Goal: Complete application form

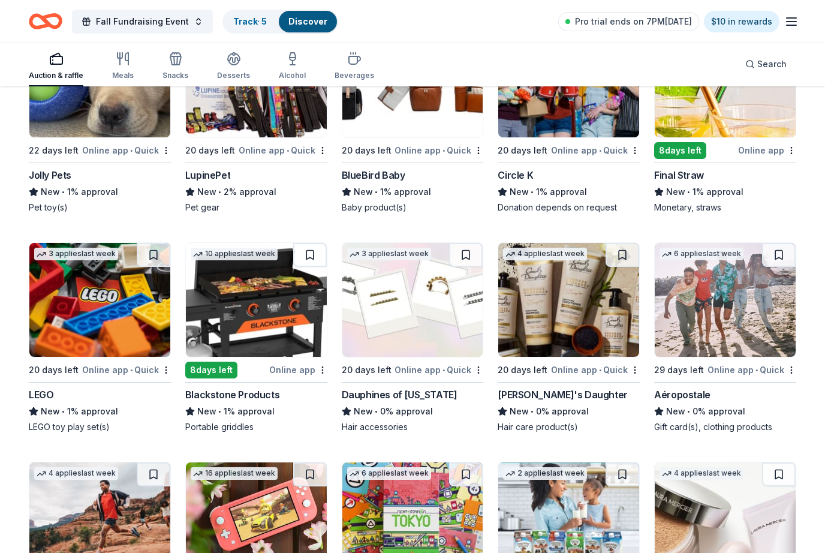
scroll to position [7540, 0]
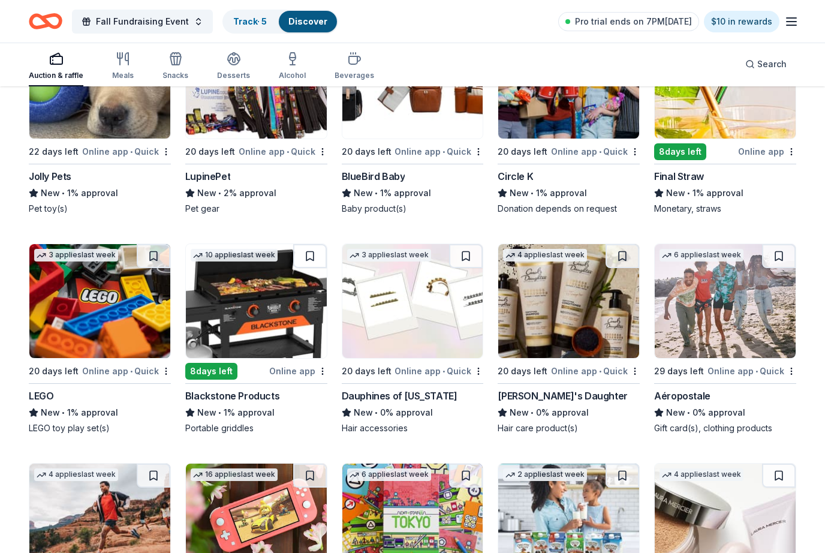
click at [770, 72] on button "Search" at bounding box center [765, 64] width 61 height 24
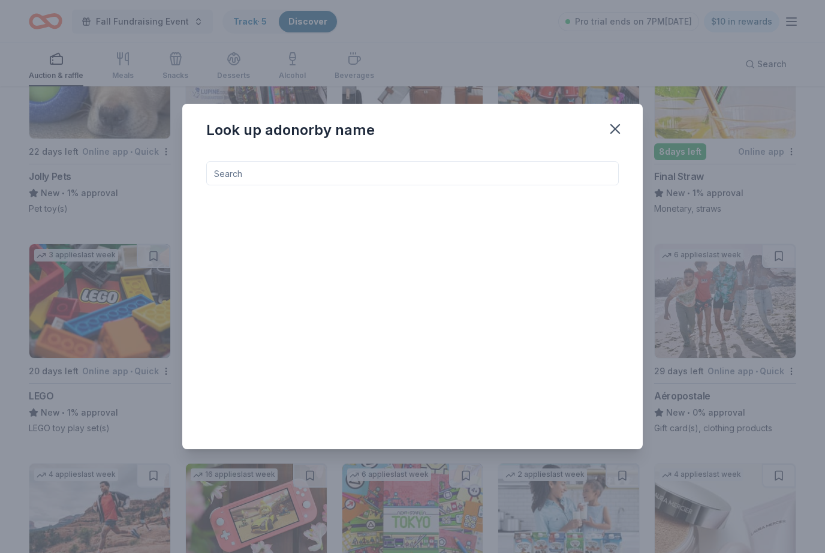
click at [399, 185] on input at bounding box center [412, 173] width 412 height 24
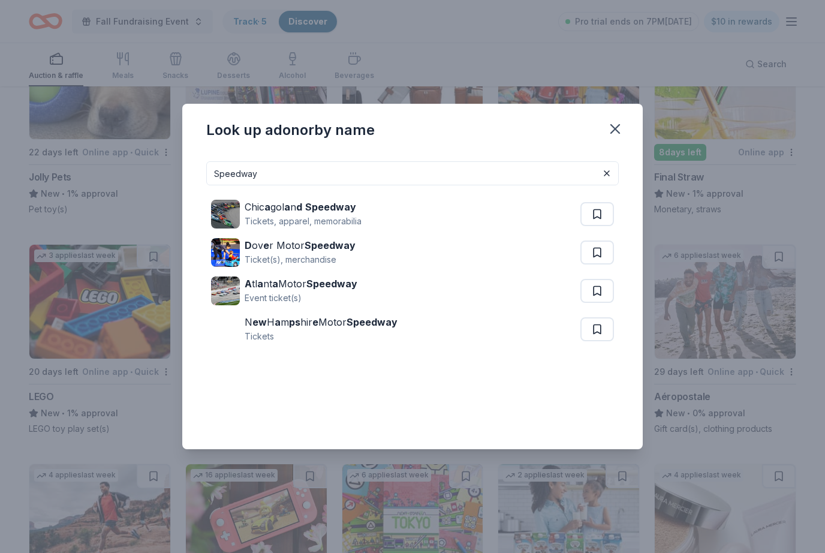
type input "Speedway"
click at [611, 137] on icon "button" at bounding box center [615, 128] width 17 height 17
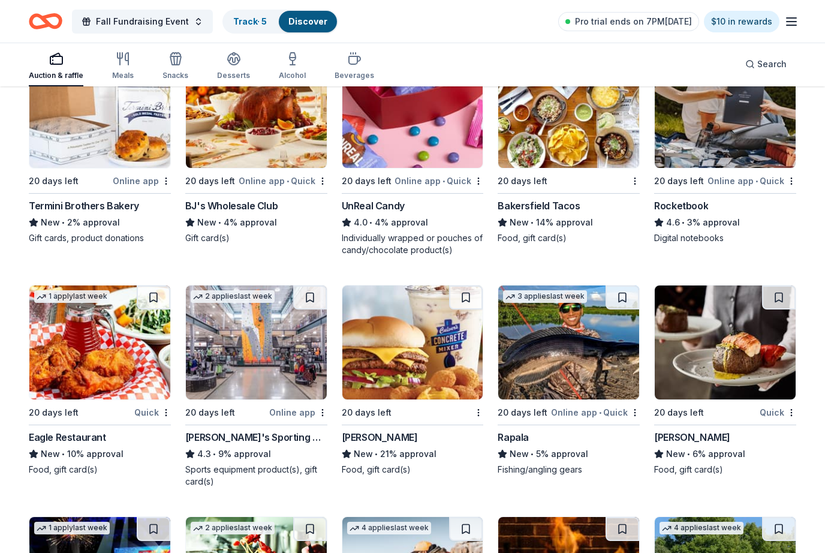
scroll to position [3613, 0]
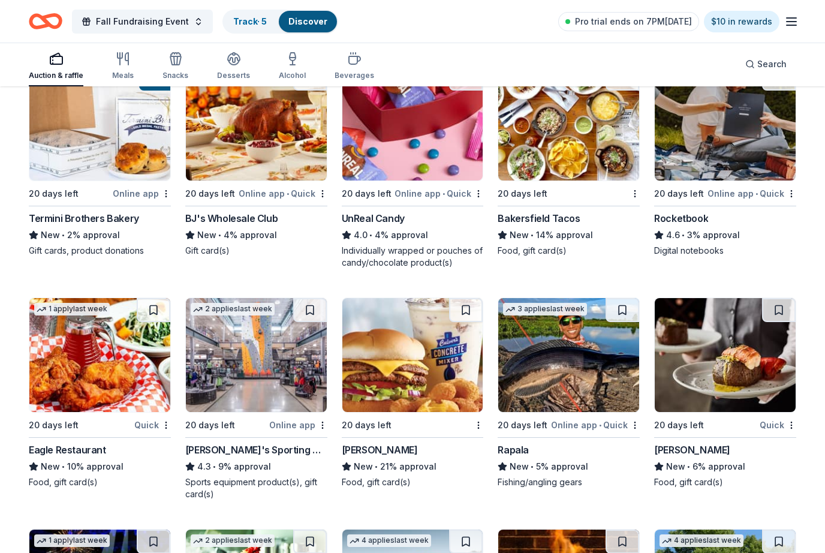
click at [128, 59] on icon "button" at bounding box center [123, 59] width 14 height 14
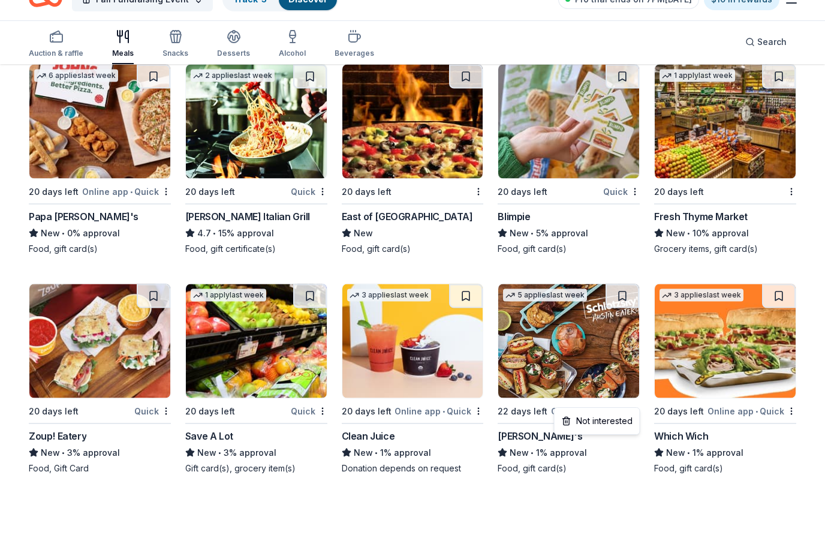
scroll to position [1959, 0]
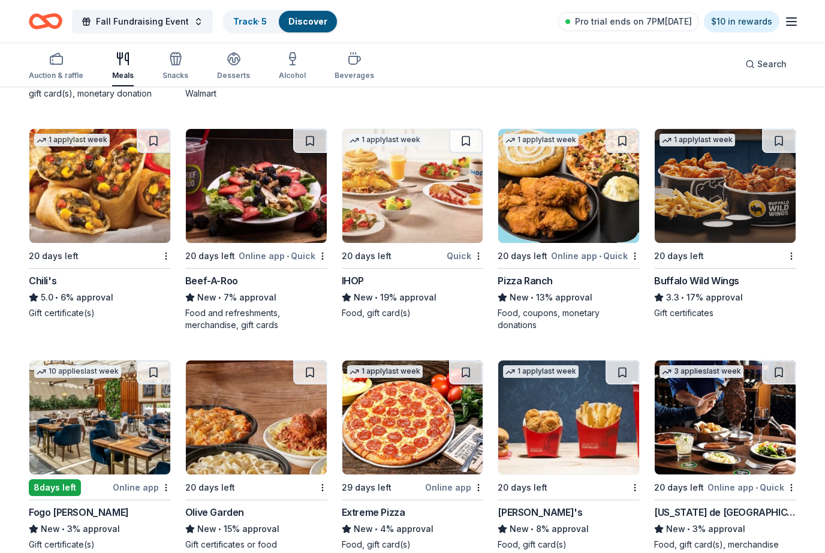
scroll to position [947, 0]
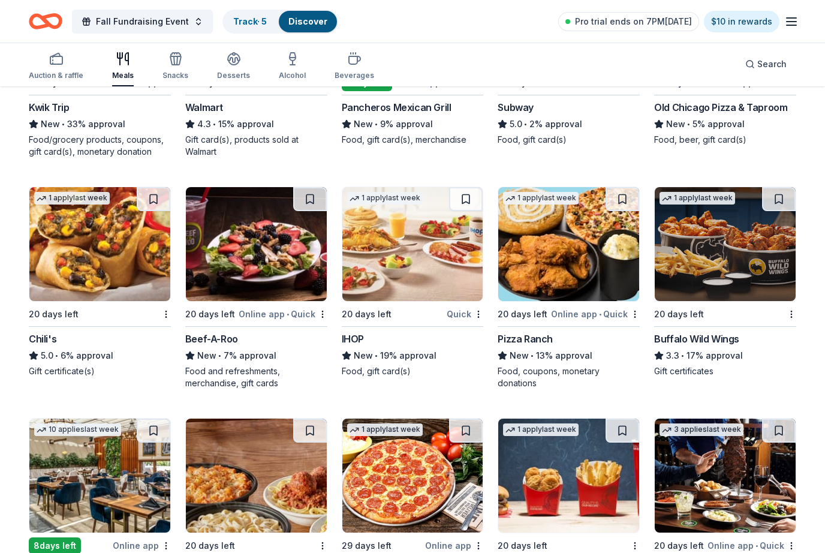
click at [171, 59] on icon "button" at bounding box center [175, 59] width 14 height 14
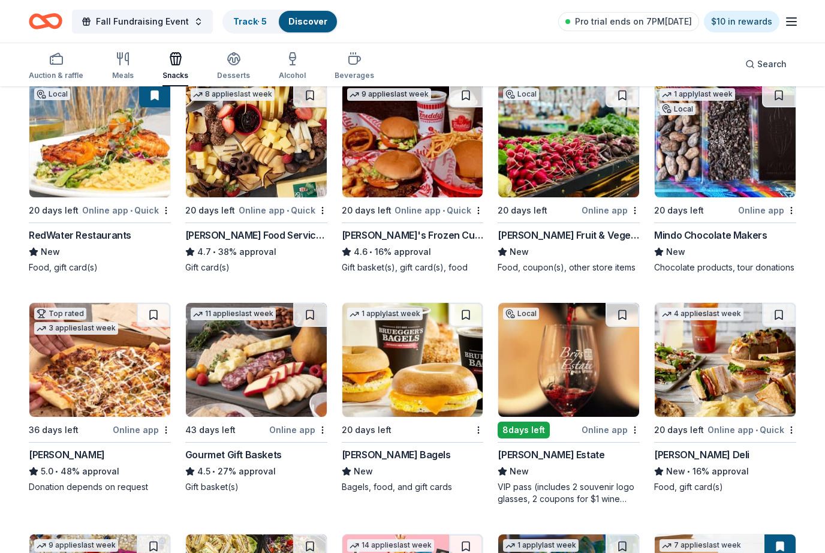
scroll to position [138, 0]
click at [273, 168] on img at bounding box center [256, 140] width 141 height 114
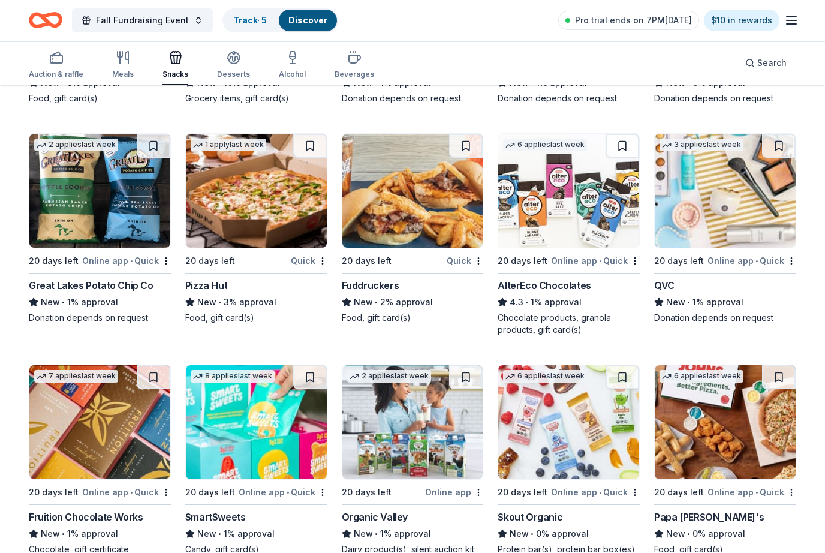
scroll to position [1682, 0]
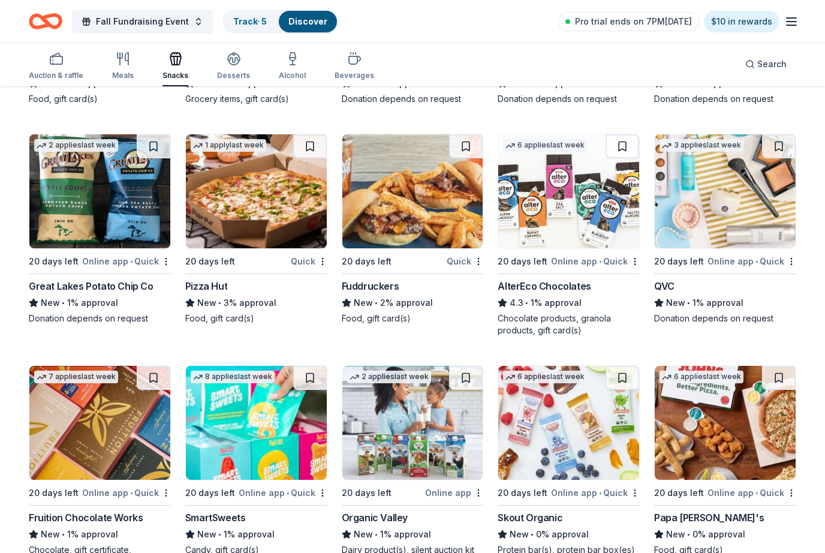
click at [238, 52] on div "button" at bounding box center [233, 59] width 33 height 14
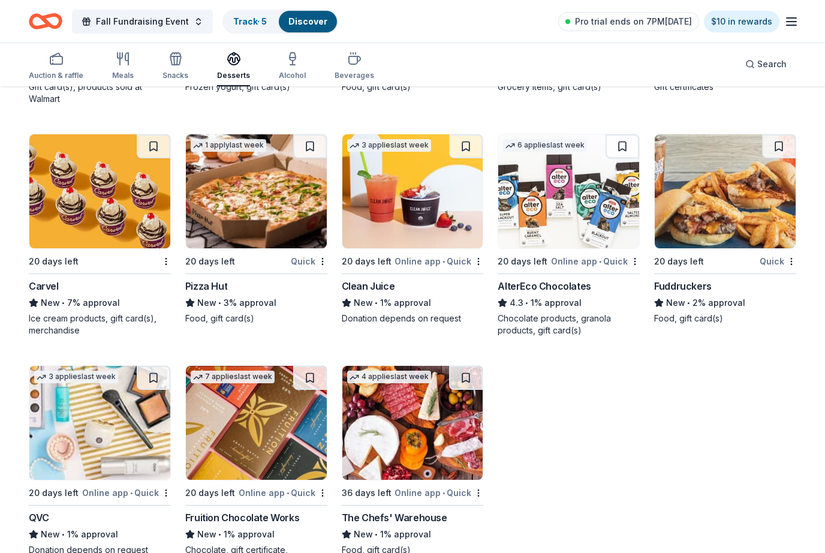
scroll to position [1012, 0]
click at [352, 243] on img at bounding box center [412, 192] width 141 height 114
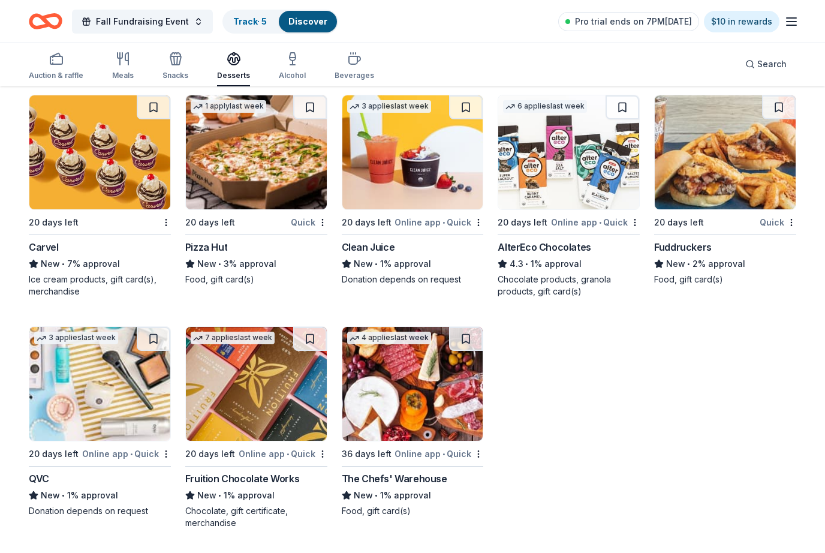
click at [415, 432] on img at bounding box center [412, 384] width 141 height 114
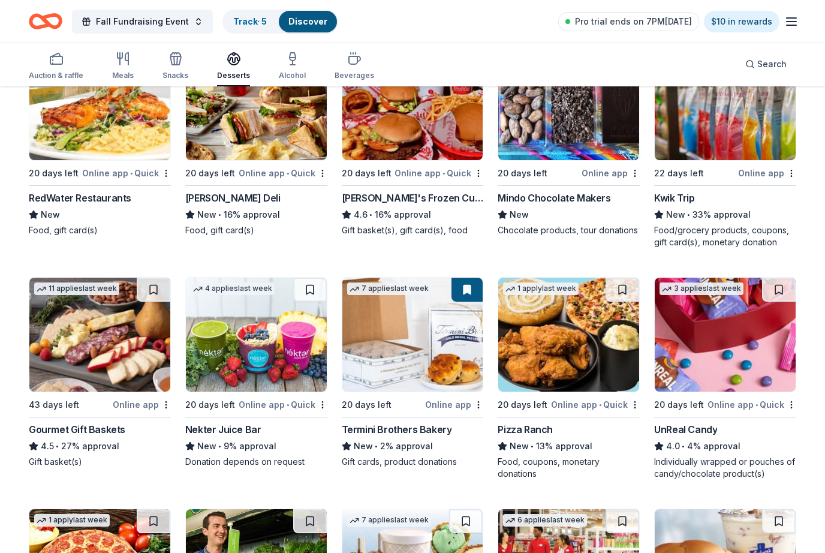
scroll to position [134, 0]
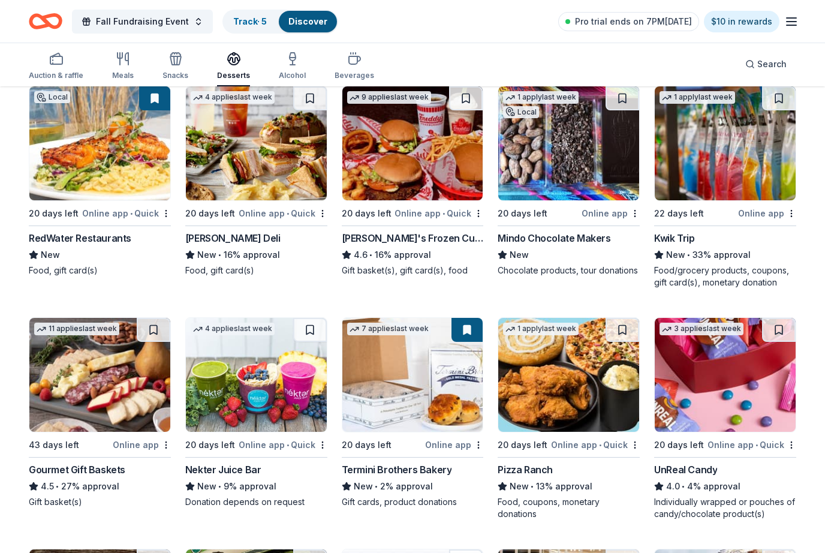
click at [296, 68] on div "Alcohol" at bounding box center [292, 66] width 27 height 29
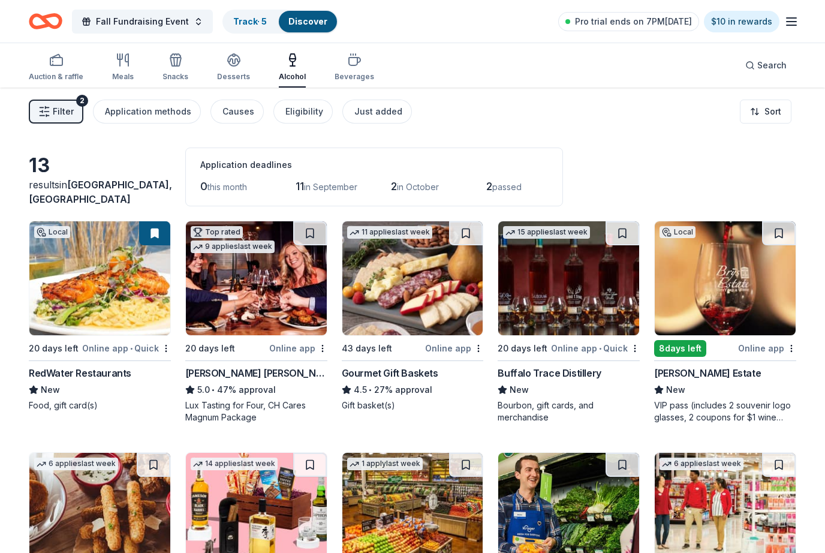
click at [358, 67] on div "button" at bounding box center [354, 60] width 40 height 14
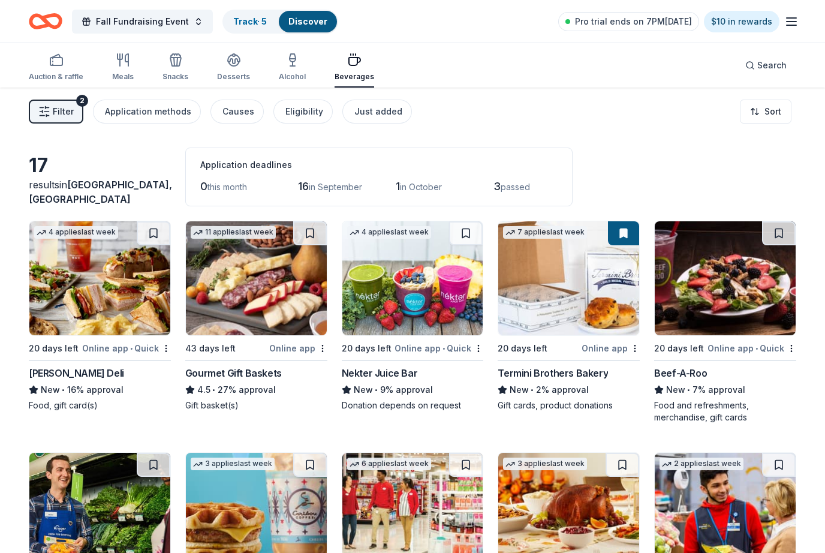
click at [244, 26] on link "Track · 5" at bounding box center [250, 21] width 34 height 10
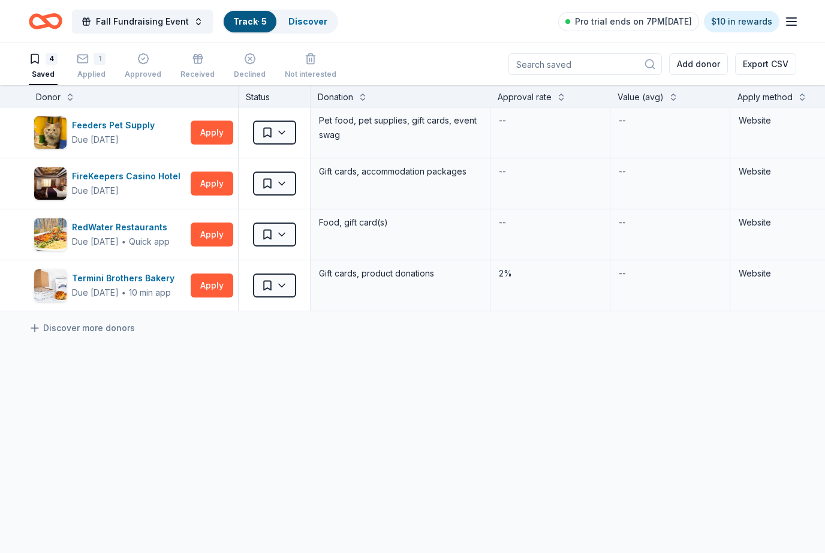
click at [212, 177] on button "Apply" at bounding box center [212, 183] width 43 height 24
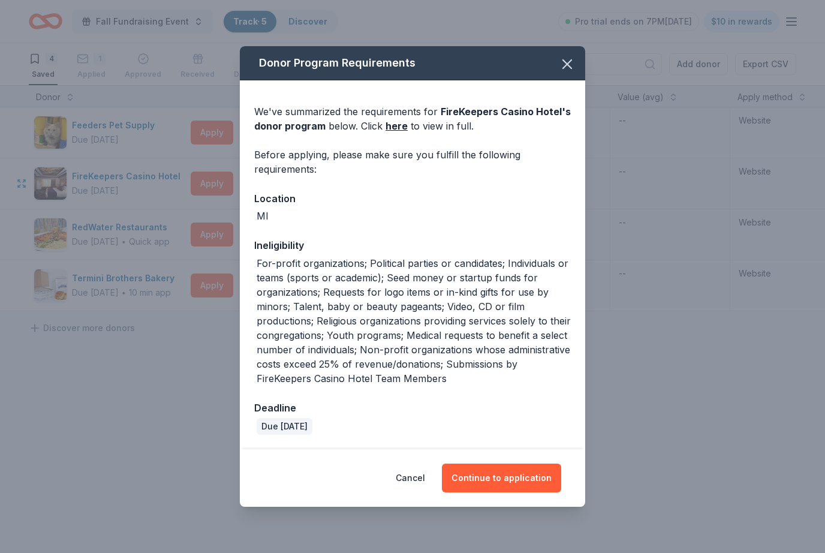
click at [505, 483] on button "Continue to application" at bounding box center [501, 477] width 119 height 29
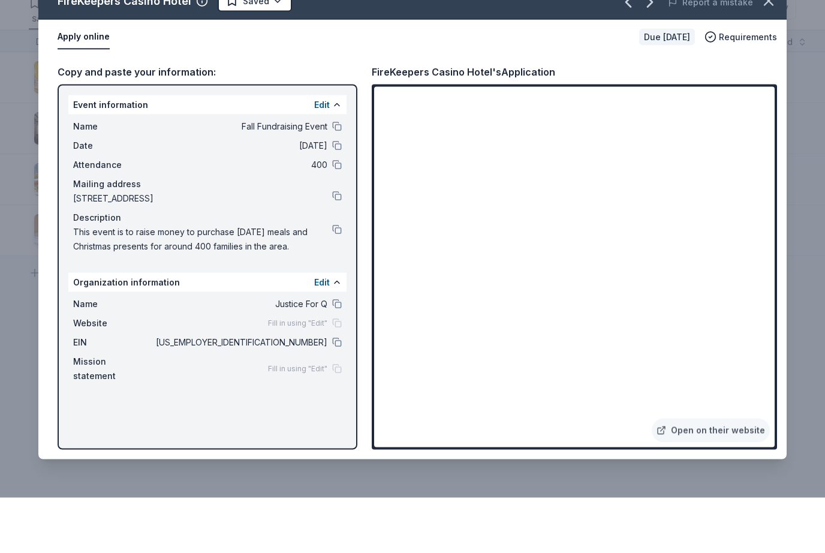
scroll to position [40, 0]
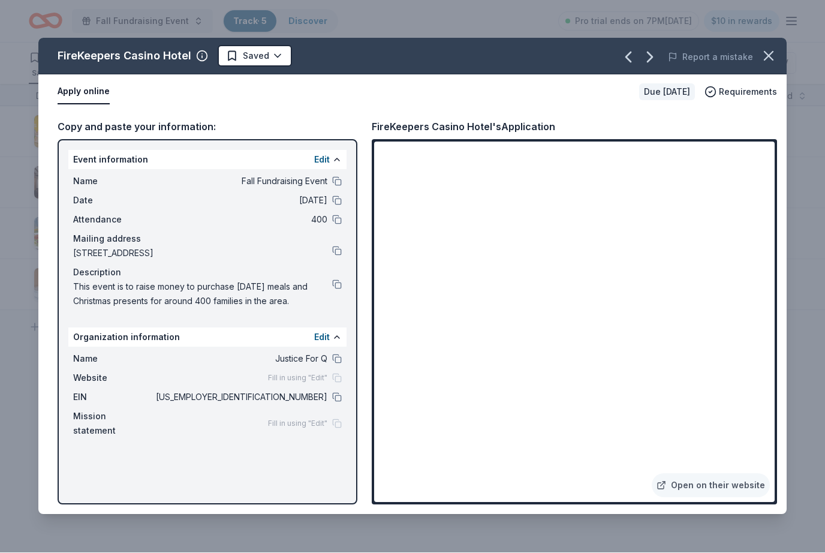
click at [773, 58] on icon "button" at bounding box center [768, 56] width 17 height 17
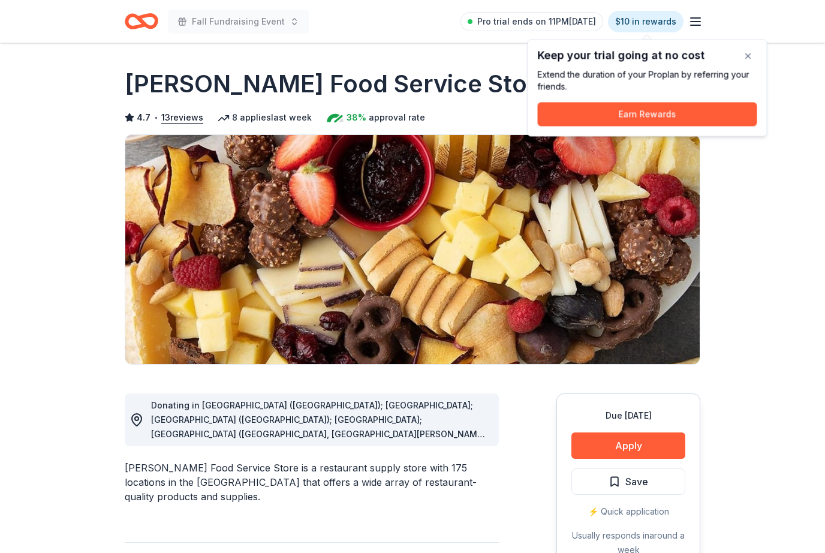
click at [640, 433] on button "Apply" at bounding box center [628, 445] width 114 height 26
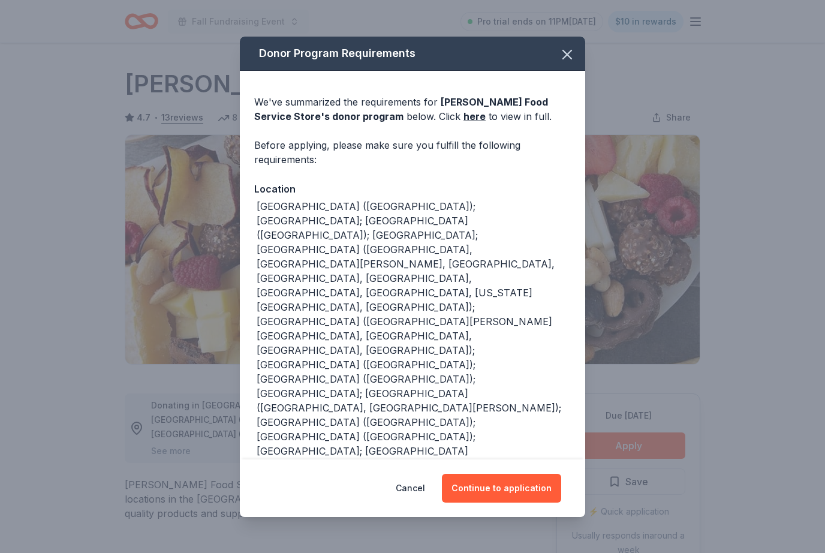
click at [538, 489] on button "Continue to application" at bounding box center [501, 487] width 119 height 29
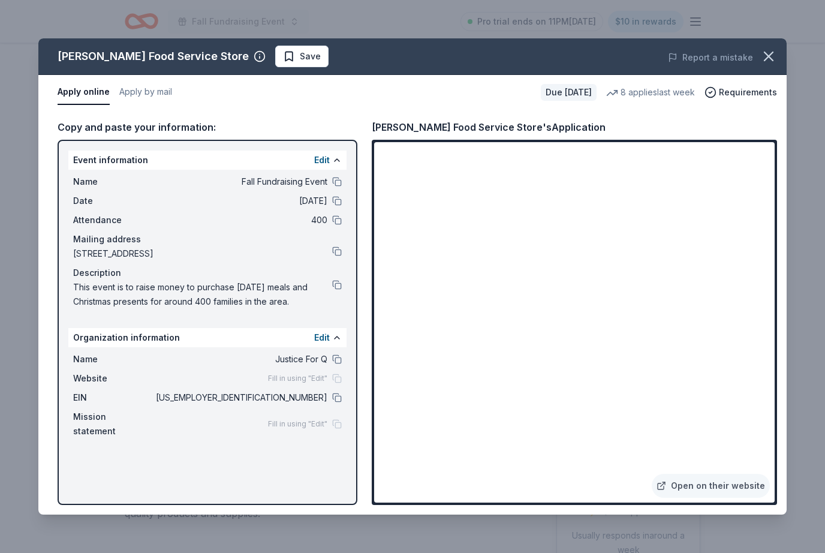
click at [757, 60] on button "button" at bounding box center [768, 56] width 26 height 26
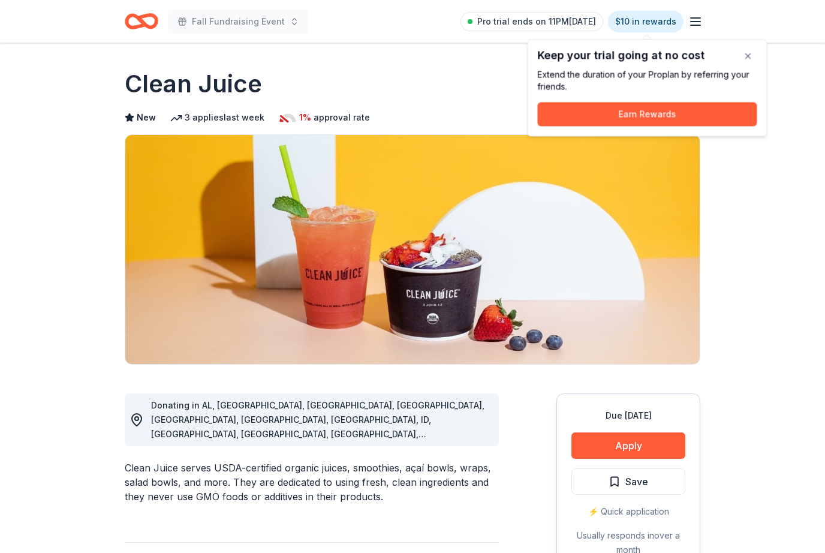
click at [591, 447] on button "Apply" at bounding box center [628, 445] width 114 height 26
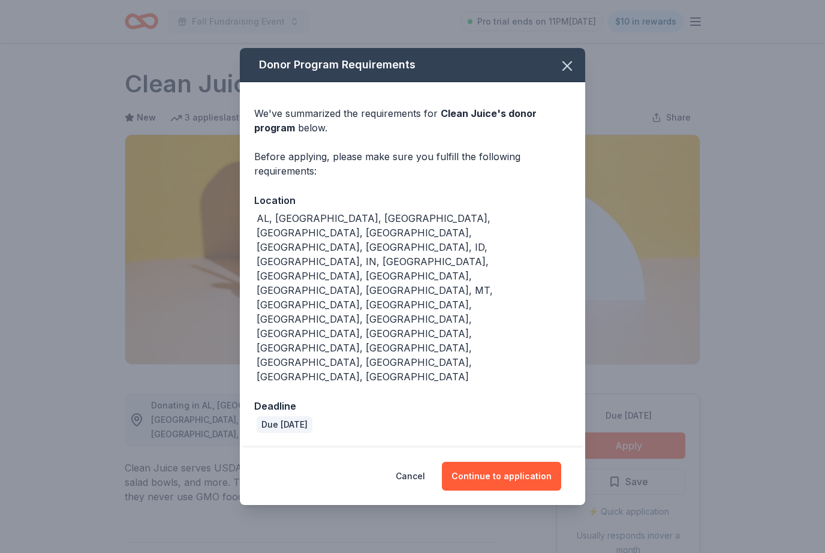
click at [491, 461] on button "Continue to application" at bounding box center [501, 475] width 119 height 29
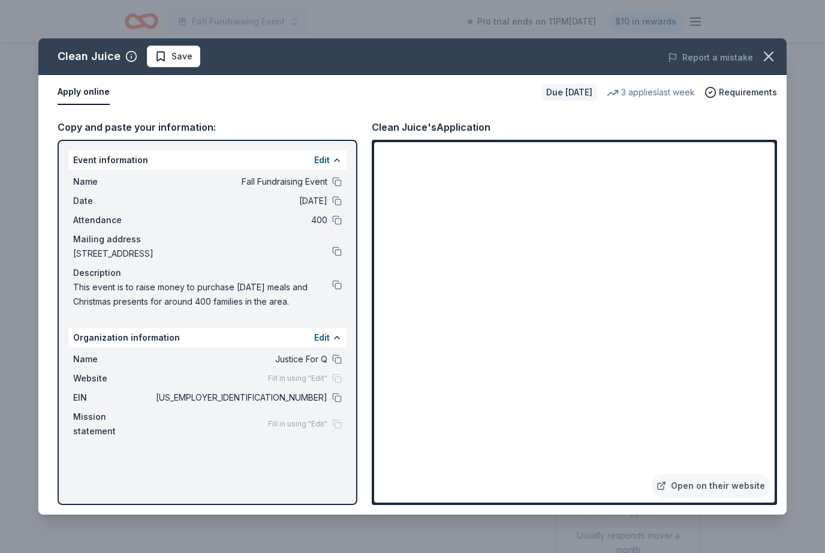
click at [764, 64] on icon "button" at bounding box center [768, 56] width 17 height 17
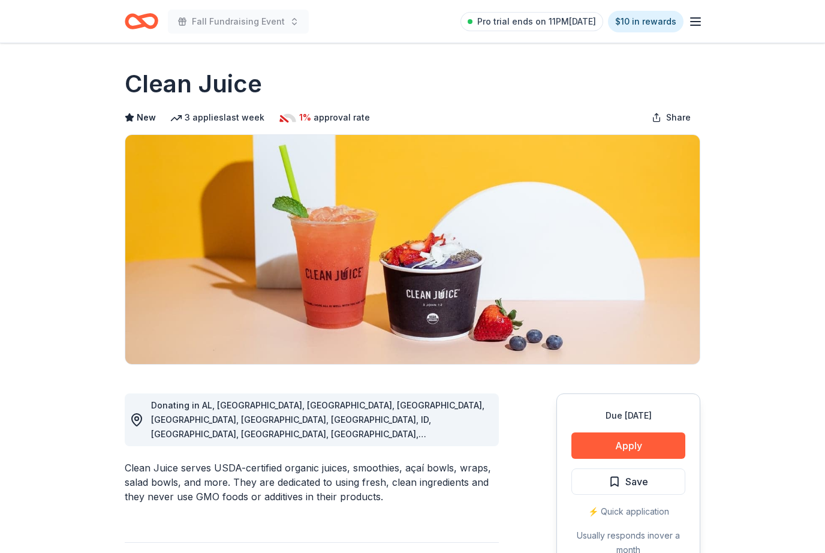
click at [619, 448] on button "Apply" at bounding box center [628, 445] width 114 height 26
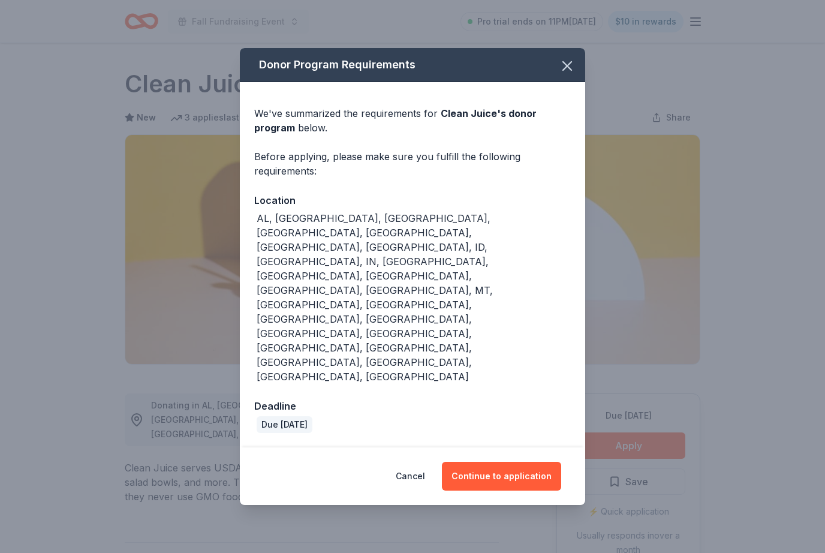
click at [509, 461] on button "Continue to application" at bounding box center [501, 475] width 119 height 29
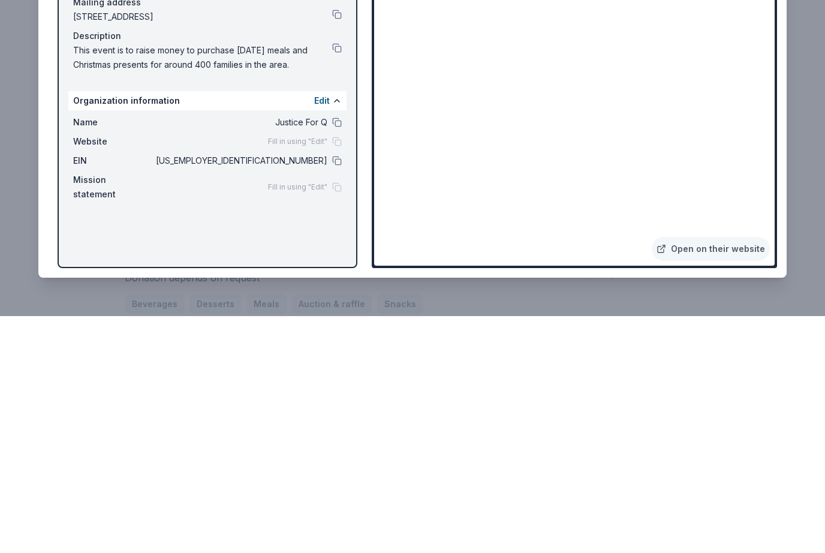
scroll to position [344, 0]
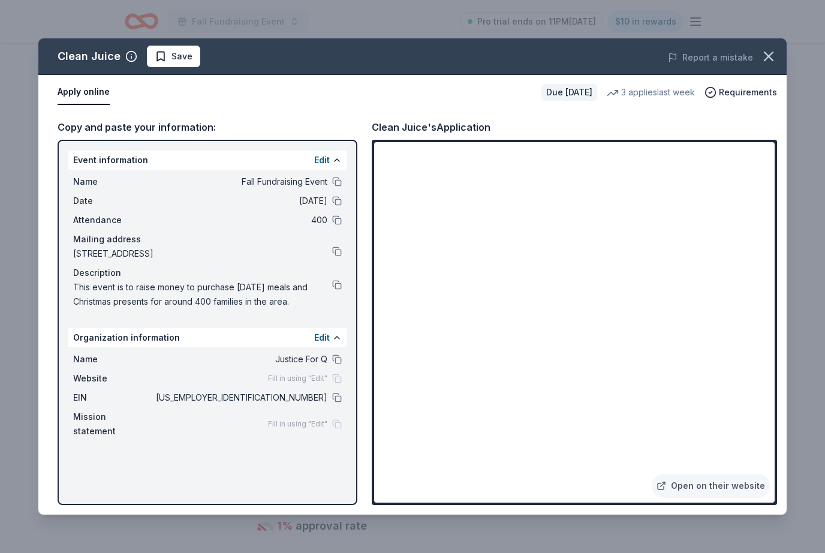
click at [764, 51] on icon "button" at bounding box center [768, 56] width 17 height 17
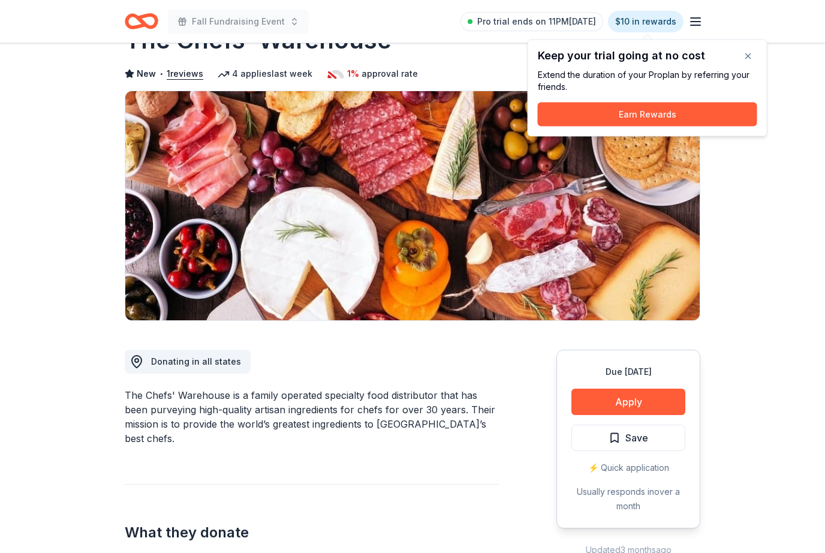
scroll to position [44, 0]
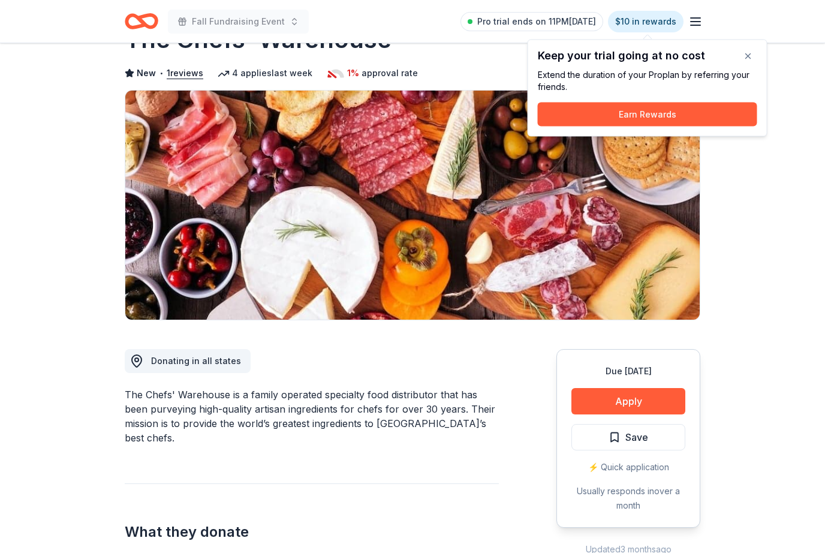
click at [604, 394] on button "Apply" at bounding box center [628, 401] width 114 height 26
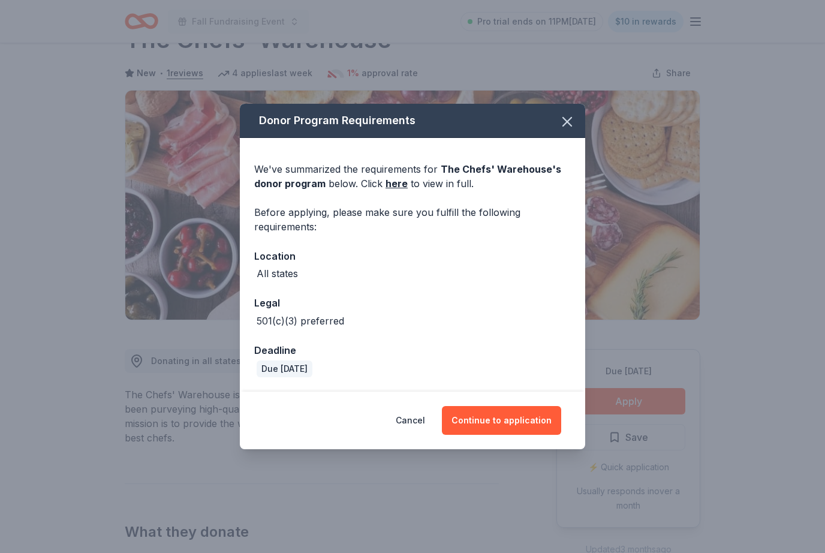
click at [502, 435] on button "Continue to application" at bounding box center [501, 420] width 119 height 29
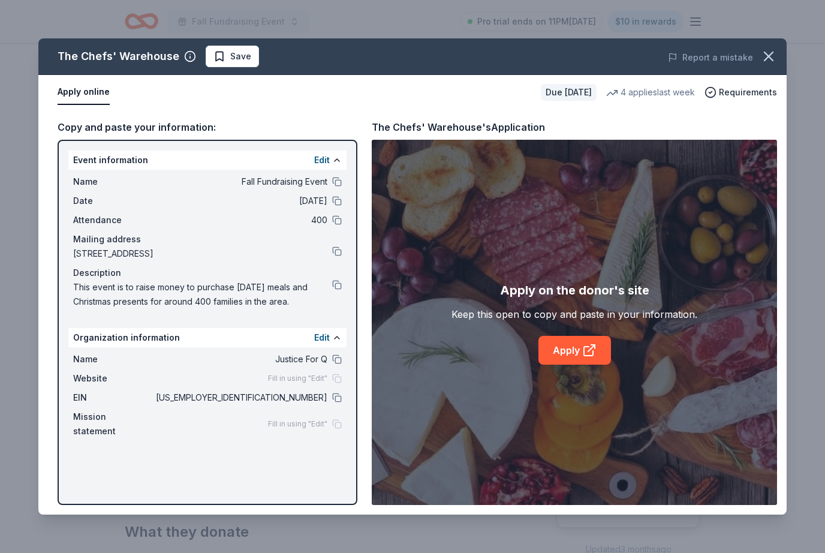
click at [580, 364] on link "Apply" at bounding box center [574, 350] width 73 height 29
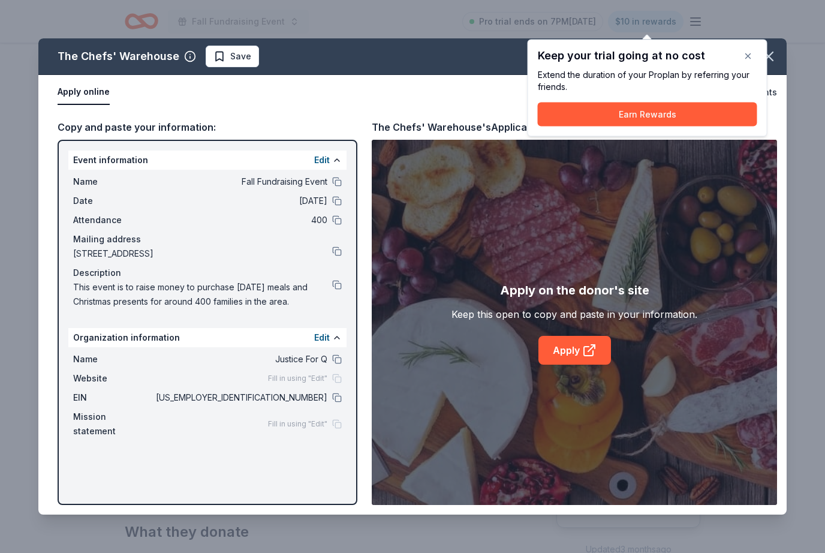
click at [767, 49] on icon "button" at bounding box center [768, 56] width 17 height 17
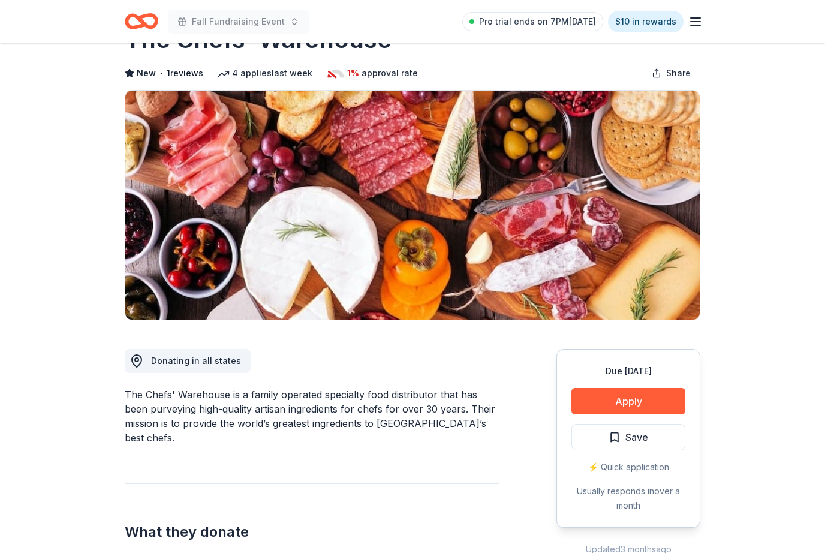
scroll to position [0, 0]
